Goal: Transaction & Acquisition: Purchase product/service

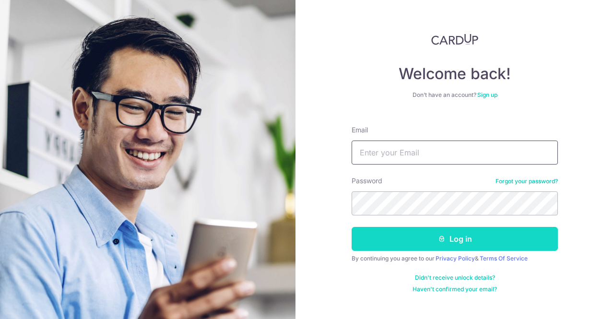
type input "admin@smart-awning.com"
click at [476, 234] on button "Log in" at bounding box center [455, 239] width 206 height 24
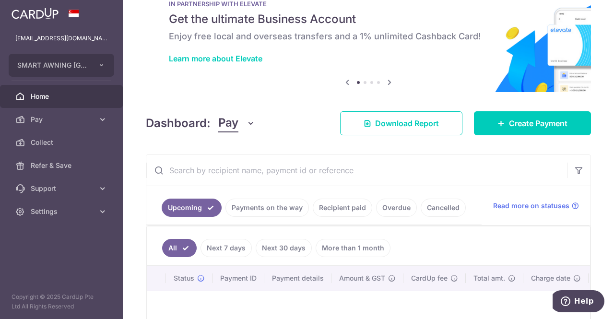
scroll to position [11, 0]
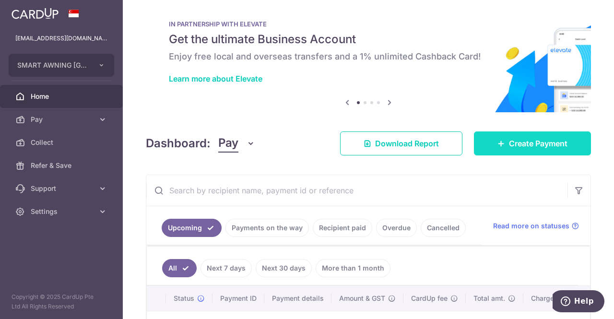
click at [509, 145] on span "Create Payment" at bounding box center [538, 144] width 59 height 12
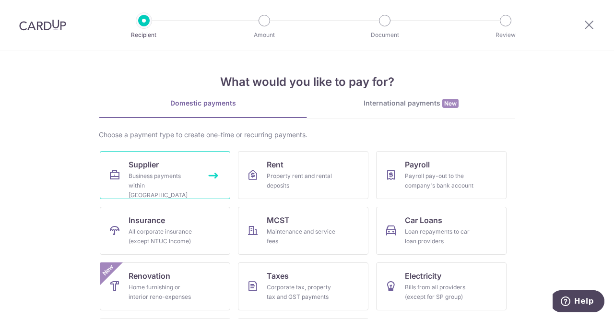
click at [166, 173] on div "Business payments within Singapore" at bounding box center [163, 185] width 69 height 29
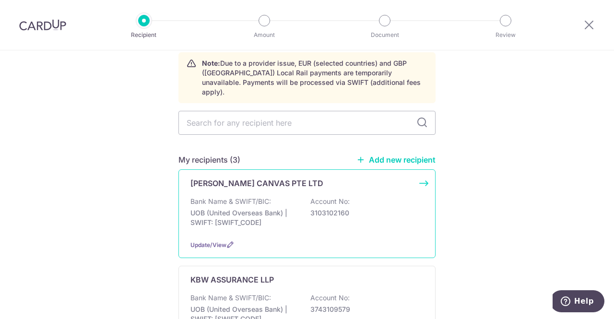
scroll to position [96, 0]
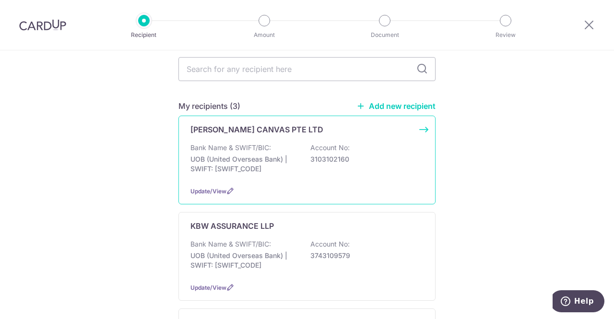
click at [249, 143] on p "Bank Name & SWIFT/BIC:" at bounding box center [230, 148] width 81 height 10
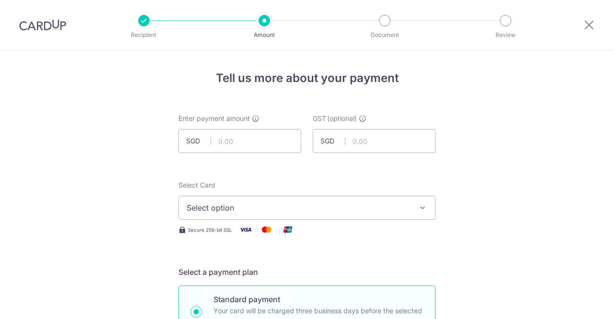
click at [250, 137] on input "text" at bounding box center [239, 141] width 123 height 24
click at [267, 143] on input "text" at bounding box center [239, 141] width 123 height 24
paste input "9,424.63"
type input "9,424.63"
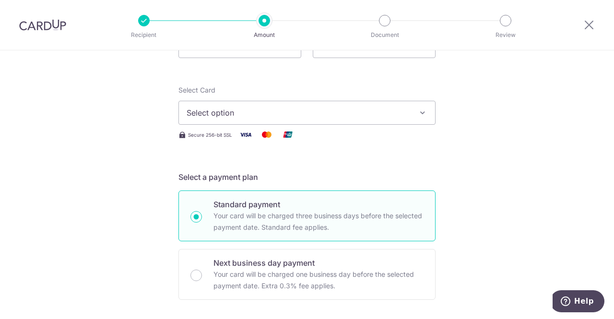
scroll to position [96, 0]
click at [320, 112] on span "Select option" at bounding box center [299, 112] width 224 height 12
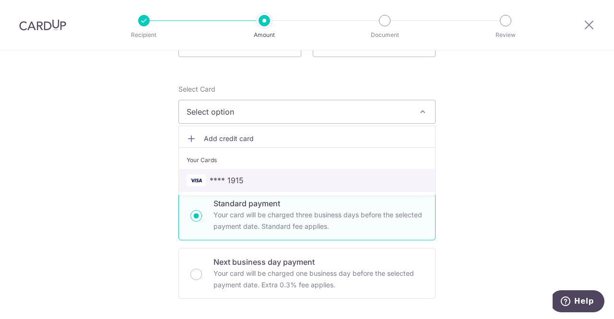
click at [302, 186] on span "**** 1915" at bounding box center [307, 181] width 241 height 12
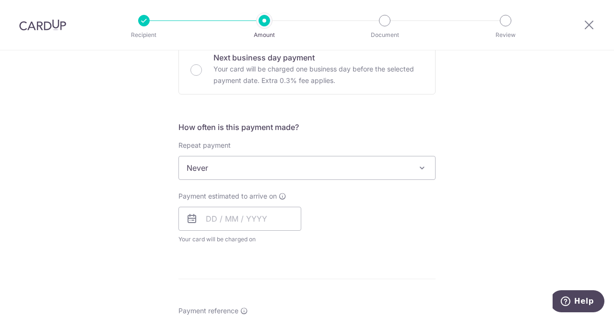
scroll to position [384, 0]
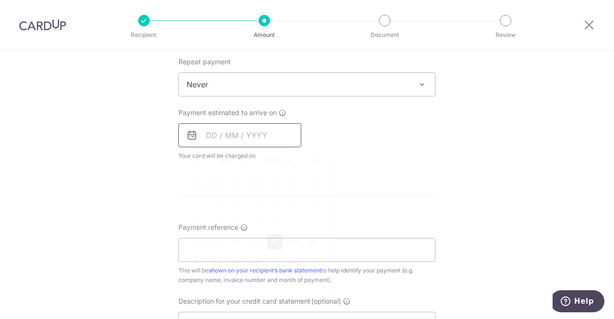
click at [228, 137] on input "text" at bounding box center [239, 135] width 123 height 24
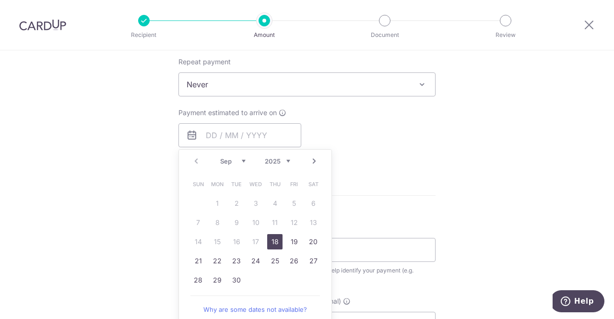
click at [273, 242] on link "18" at bounding box center [274, 241] width 15 height 15
type input "18/09/2025"
click at [463, 177] on div "Tell us more about your payment Enter payment amount SGD 9,424.63 9424.63 GST (…" at bounding box center [307, 133] width 614 height 932
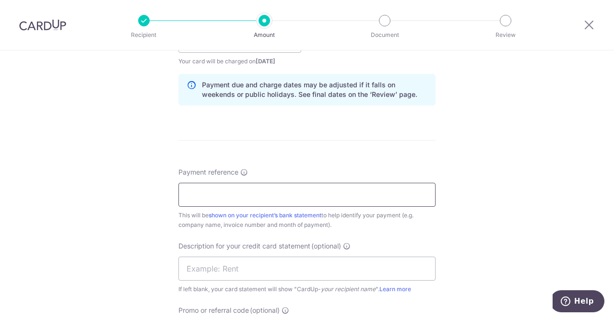
scroll to position [480, 0]
click at [258, 198] on input "Payment reference" at bounding box center [306, 193] width 257 height 24
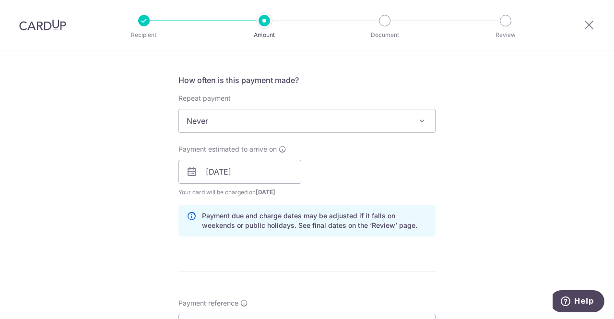
scroll to position [240, 0]
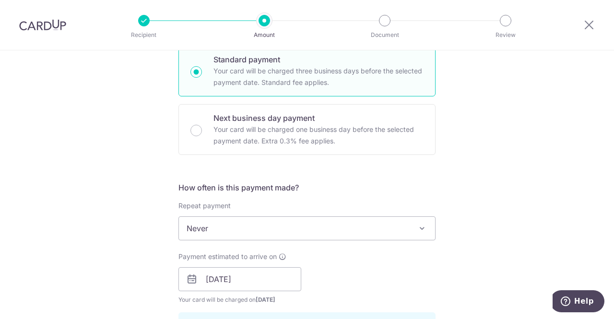
click at [574, 124] on div "Tell us more about your payment Enter payment amount SGD 9,424.63 9424.63 GST (…" at bounding box center [307, 296] width 614 height 971
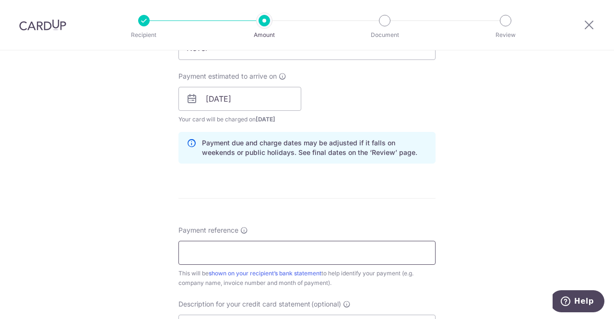
scroll to position [432, 0]
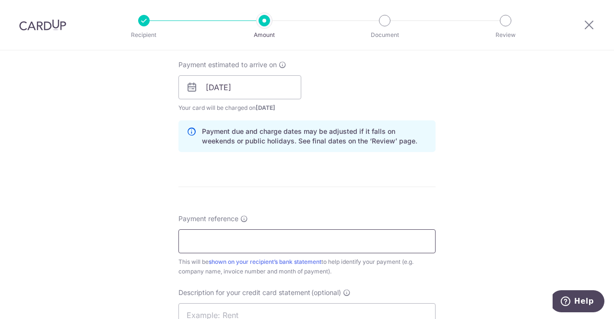
click at [213, 242] on input "Payment reference" at bounding box center [306, 241] width 257 height 24
paste input "85180"
type input "SMART AWNING 85180"
click at [364, 208] on form "Enter payment amount SGD 9,424.63 9424.63 GST (optional) SGD Select Card **** 1…" at bounding box center [306, 113] width 257 height 863
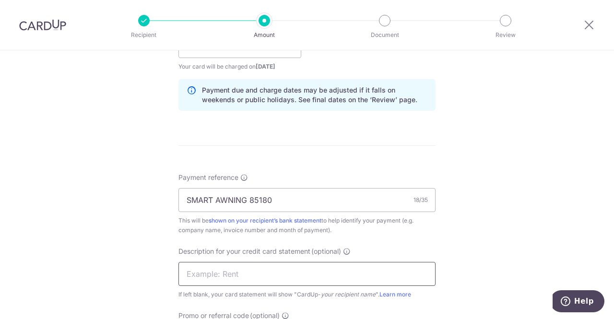
scroll to position [528, 0]
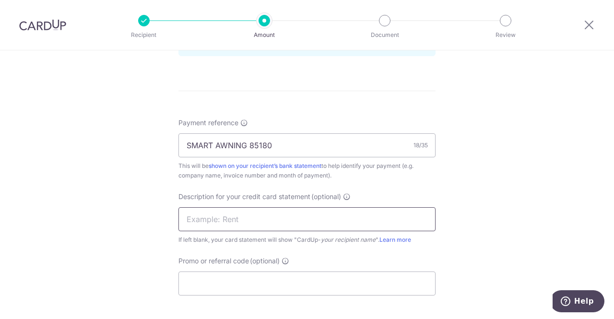
click at [283, 220] on input "text" at bounding box center [306, 219] width 257 height 24
paste input "85180"
type input "HL 85180"
click at [221, 286] on input "Promo or referral code (optional)" at bounding box center [306, 284] width 257 height 24
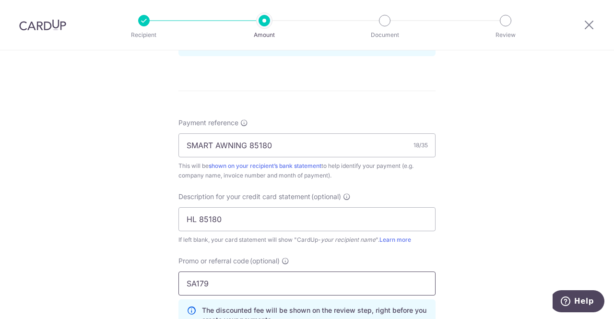
type input "SA179"
click at [508, 202] on div "Tell us more about your payment Enter payment amount SGD 9,424.63 9424.63 GST (…" at bounding box center [307, 30] width 614 height 1015
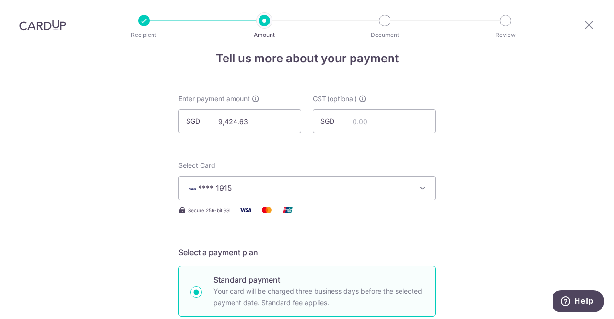
scroll to position [0, 0]
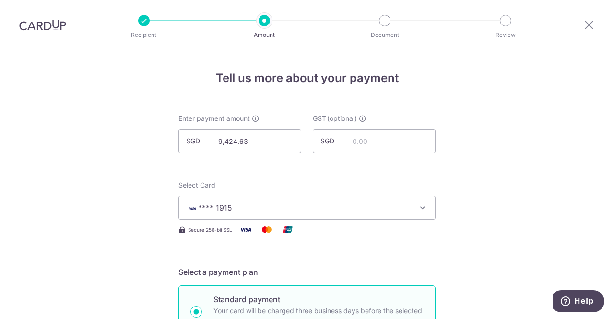
drag, startPoint x: 530, startPoint y: 214, endPoint x: 513, endPoint y: 212, distance: 17.0
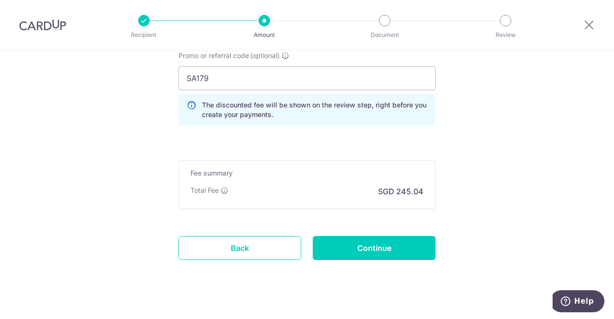
scroll to position [746, 0]
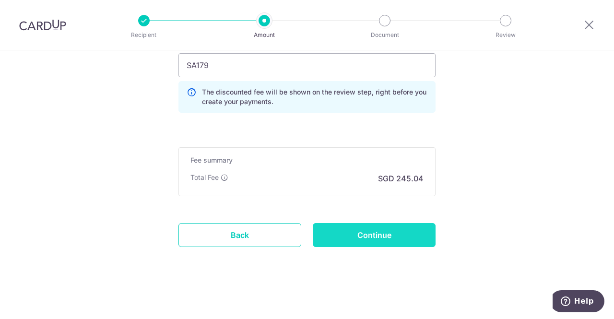
click at [375, 232] on input "Continue" at bounding box center [374, 235] width 123 height 24
type input "Create Schedule"
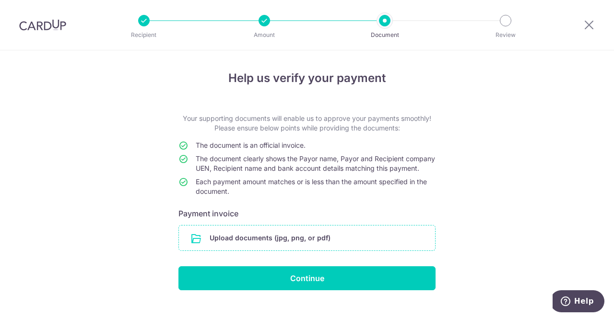
click at [326, 250] on input "file" at bounding box center [307, 237] width 256 height 25
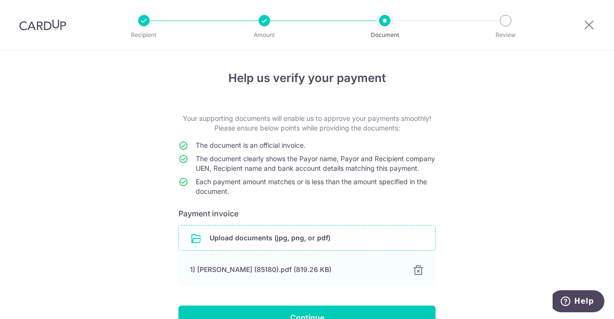
click at [531, 188] on div "Help us verify your payment Your supporting documents will enable us to approve…" at bounding box center [307, 212] width 614 height 324
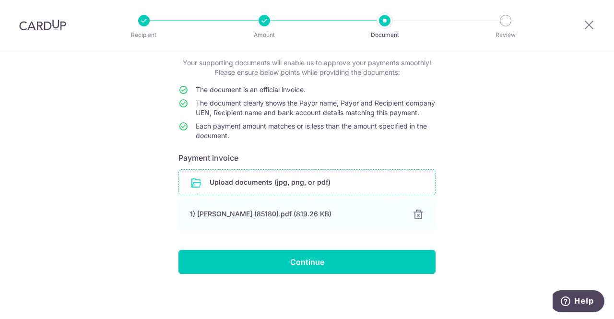
scroll to position [65, 0]
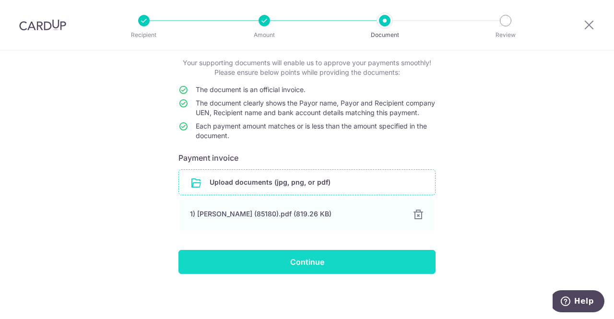
click at [340, 257] on input "Continue" at bounding box center [306, 262] width 257 height 24
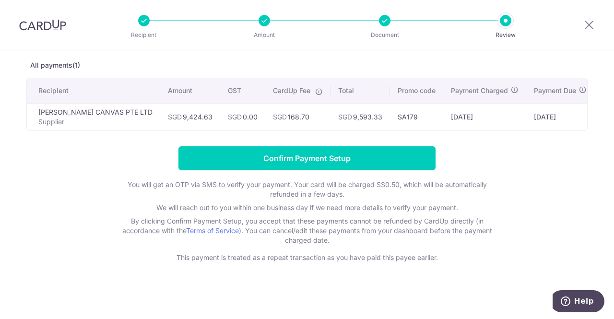
click at [335, 115] on td "SGD 9,593.33" at bounding box center [360, 116] width 59 height 27
drag, startPoint x: 331, startPoint y: 115, endPoint x: 357, endPoint y: 114, distance: 25.4
click at [357, 114] on td "SGD 9,593.33" at bounding box center [360, 116] width 59 height 27
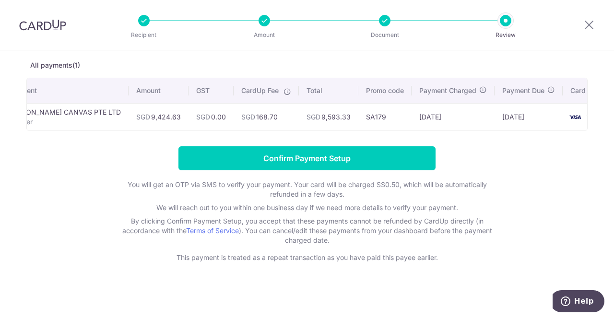
scroll to position [0, 38]
click at [518, 167] on form "Confirm Payment Setup You will get an OTP via SMS to verify your payment. Your …" at bounding box center [306, 204] width 561 height 116
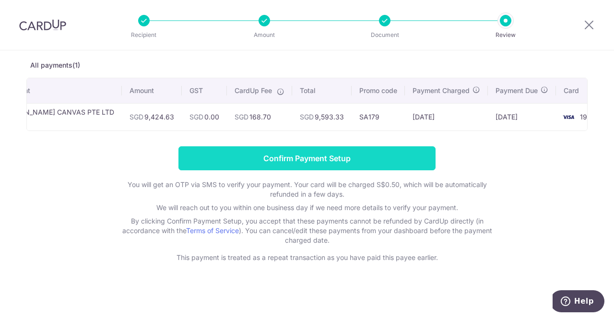
click at [358, 154] on input "Confirm Payment Setup" at bounding box center [306, 158] width 257 height 24
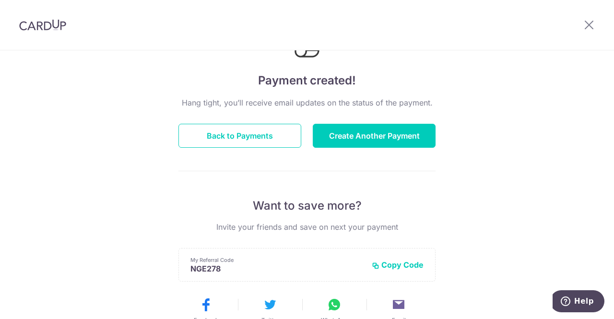
scroll to position [96, 0]
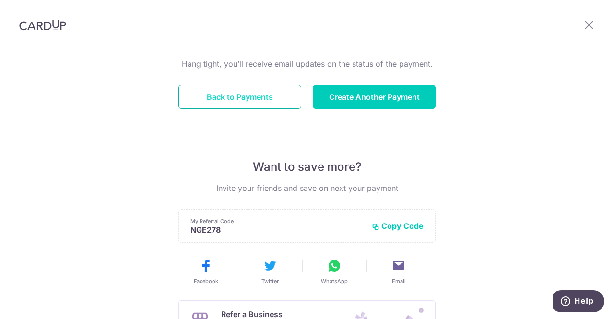
click at [222, 94] on button "Back to Payments" at bounding box center [239, 97] width 123 height 24
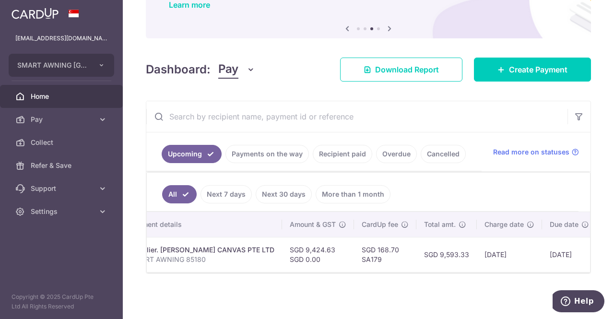
scroll to position [0, 178]
drag, startPoint x: 416, startPoint y: 250, endPoint x: 446, endPoint y: 249, distance: 30.2
click at [445, 250] on td "SGD 9,593.33" at bounding box center [446, 254] width 60 height 35
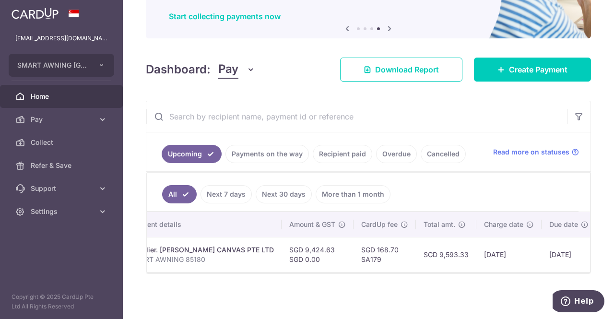
click at [427, 254] on td "SGD 9,593.33" at bounding box center [446, 254] width 60 height 35
drag, startPoint x: 416, startPoint y: 249, endPoint x: 450, endPoint y: 250, distance: 33.6
click at [450, 250] on td "SGD 9,593.33" at bounding box center [446, 254] width 60 height 35
copy td "9,593.33"
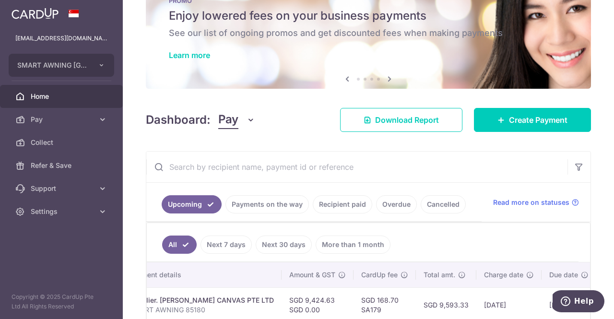
scroll to position [0, 0]
